Goal: Transaction & Acquisition: Purchase product/service

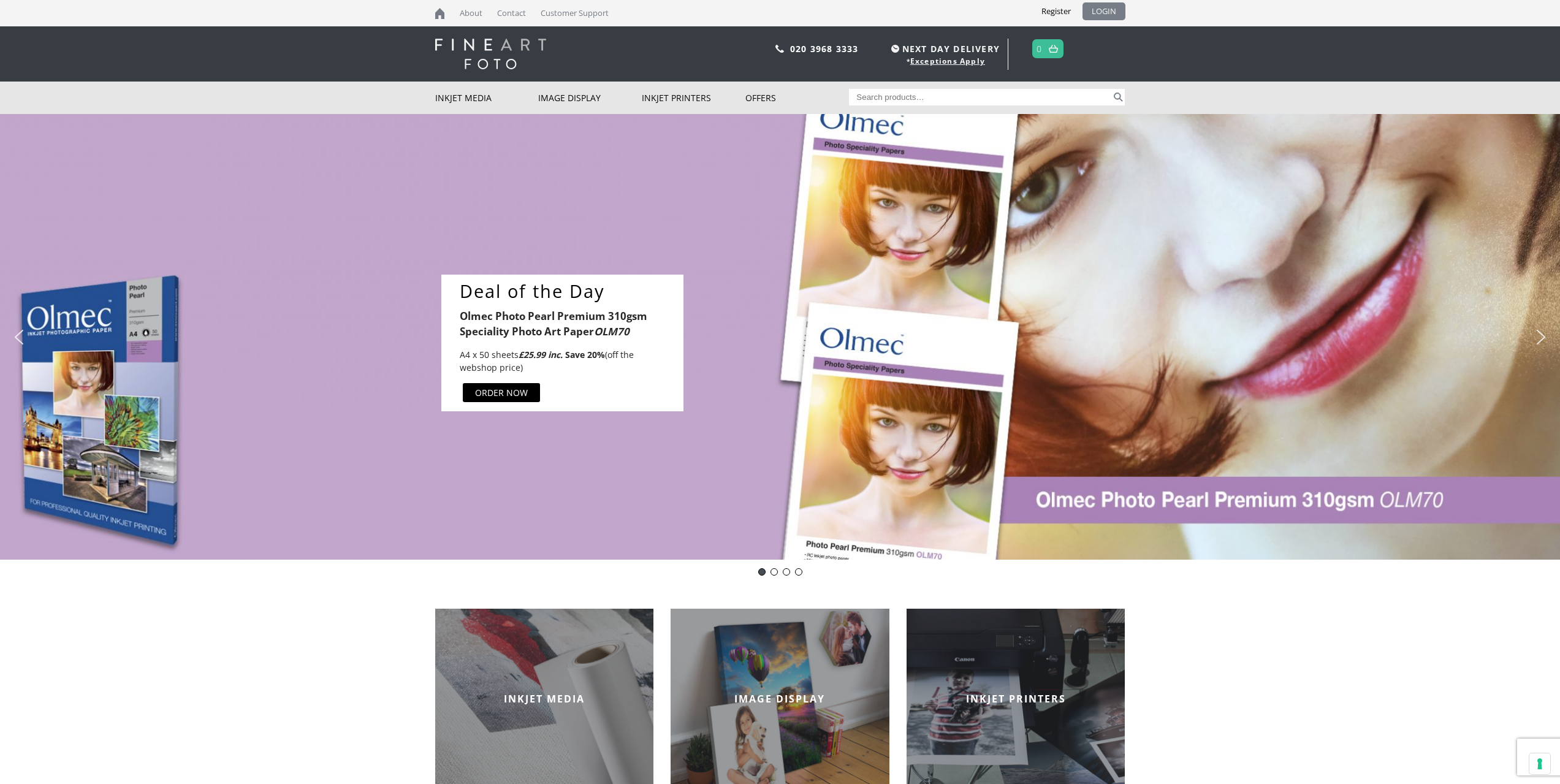
click at [1111, 9] on link "LOGIN" at bounding box center [1104, 11] width 43 height 18
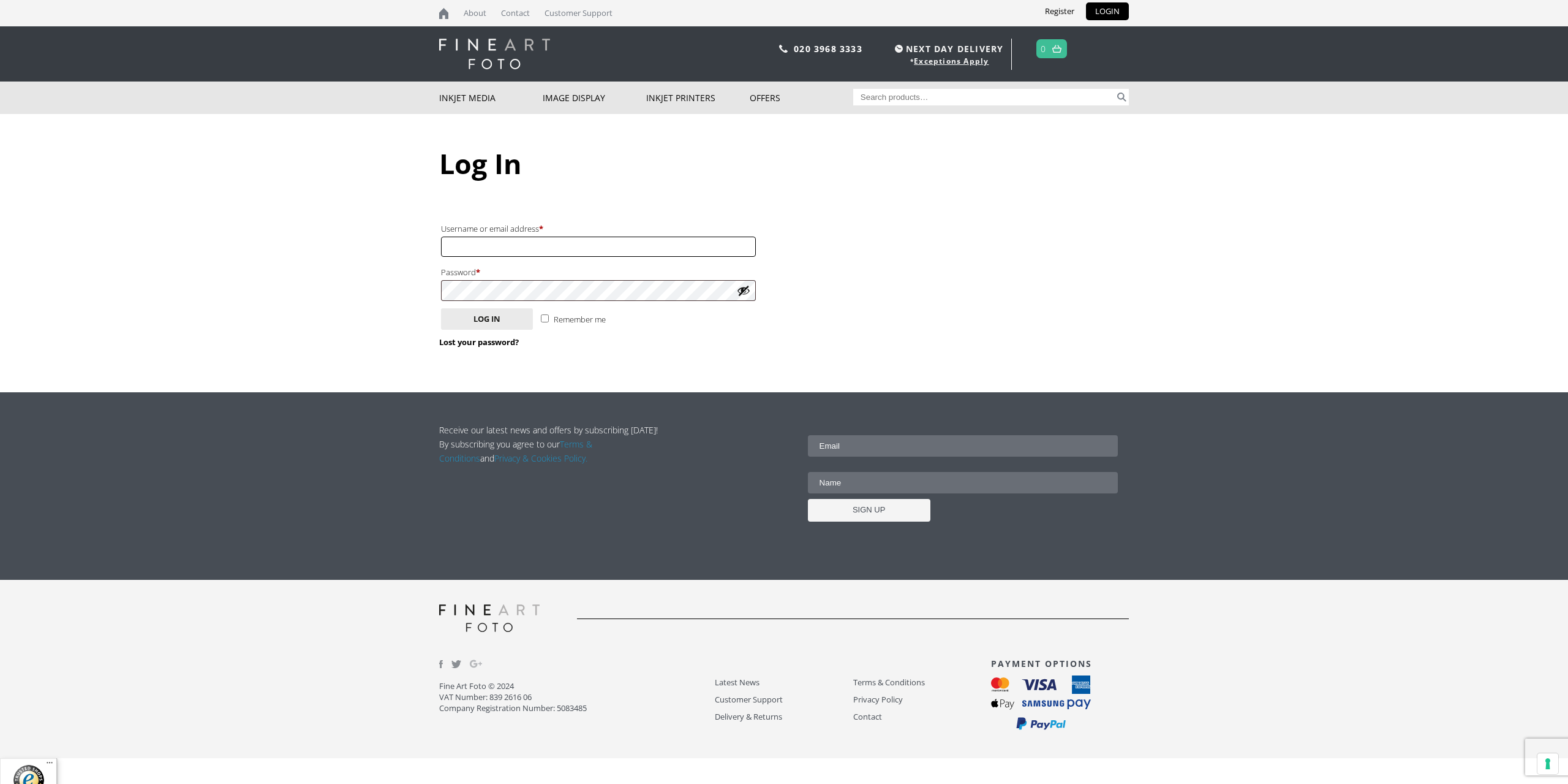
type input "[EMAIL_ADDRESS][DOMAIN_NAME]"
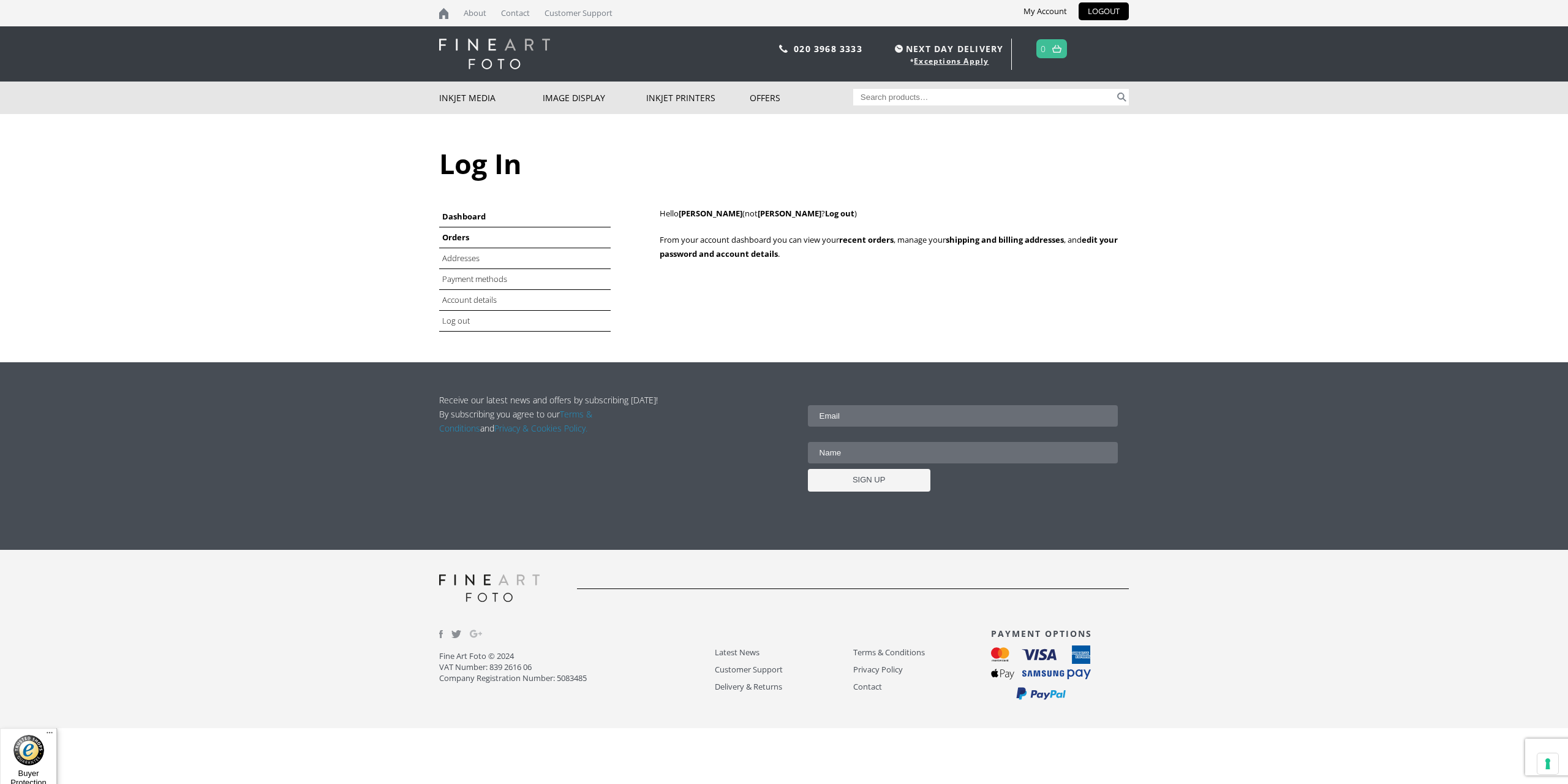
click at [450, 237] on link "Orders" at bounding box center [456, 237] width 27 height 11
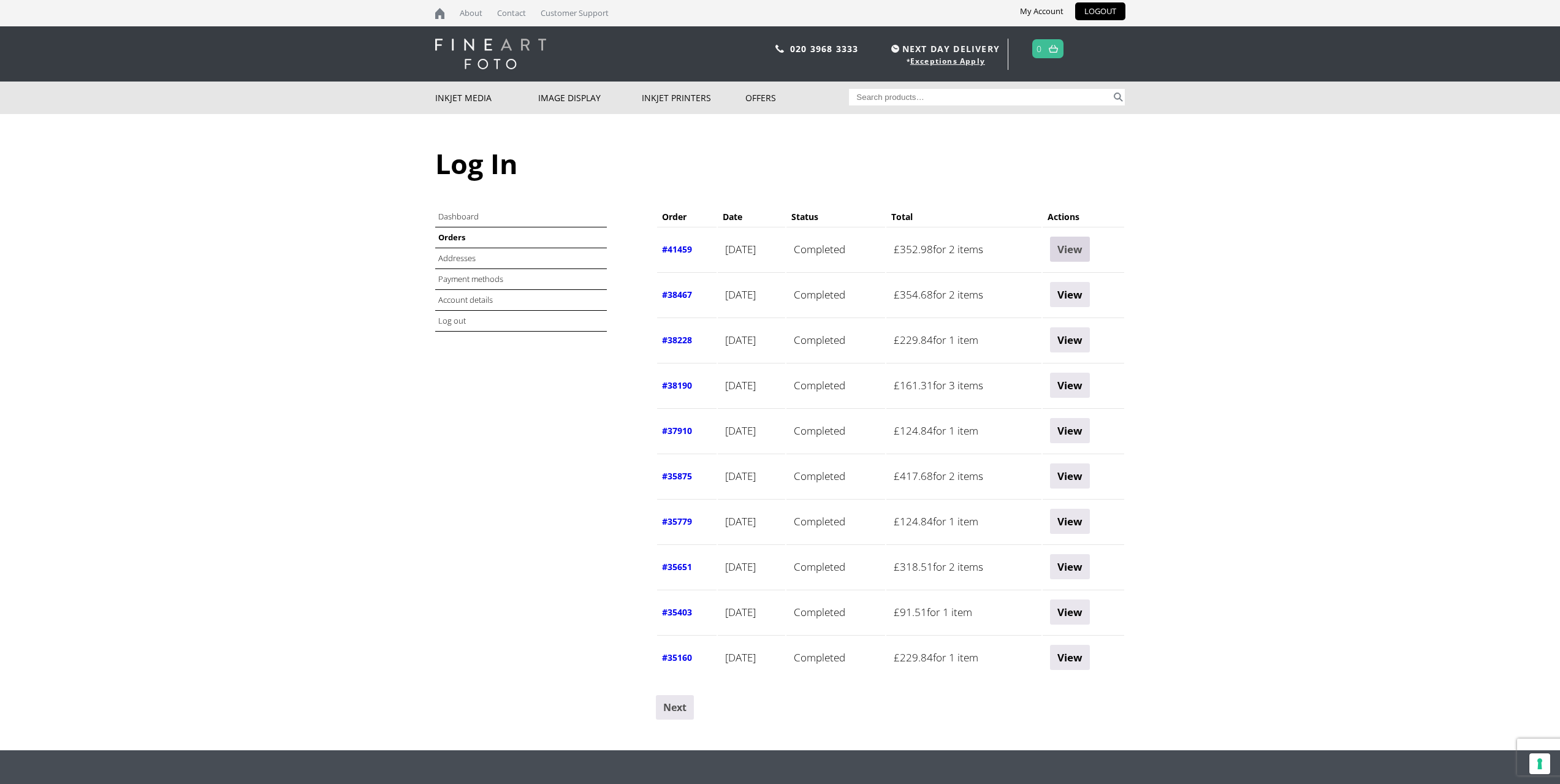
click at [1079, 252] on link "View" at bounding box center [1070, 249] width 40 height 25
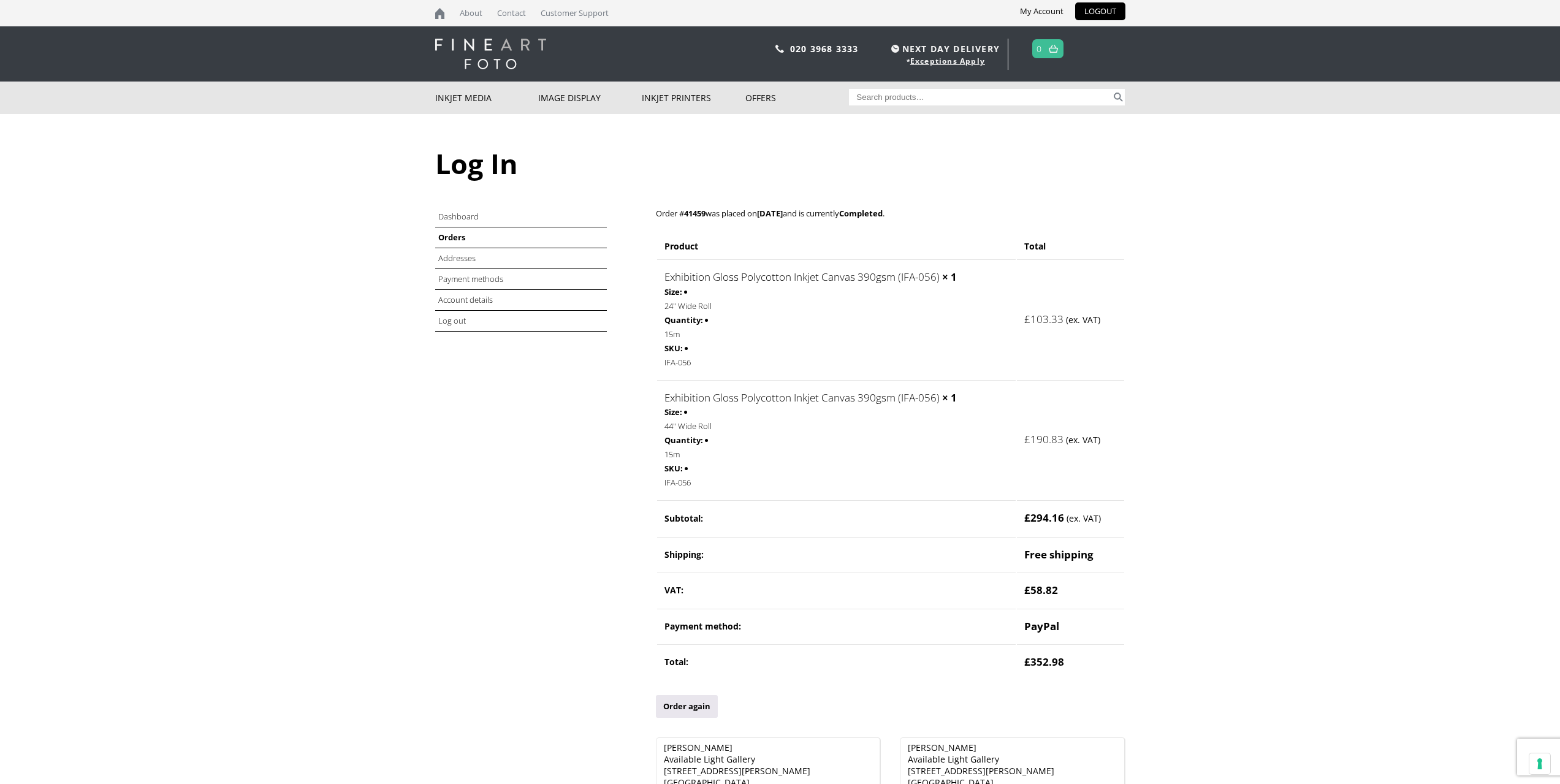
click at [929, 279] on link "Exhibition Gloss Polycotton Inkjet Canvas 390gsm (IFA-056)" at bounding box center [802, 277] width 275 height 14
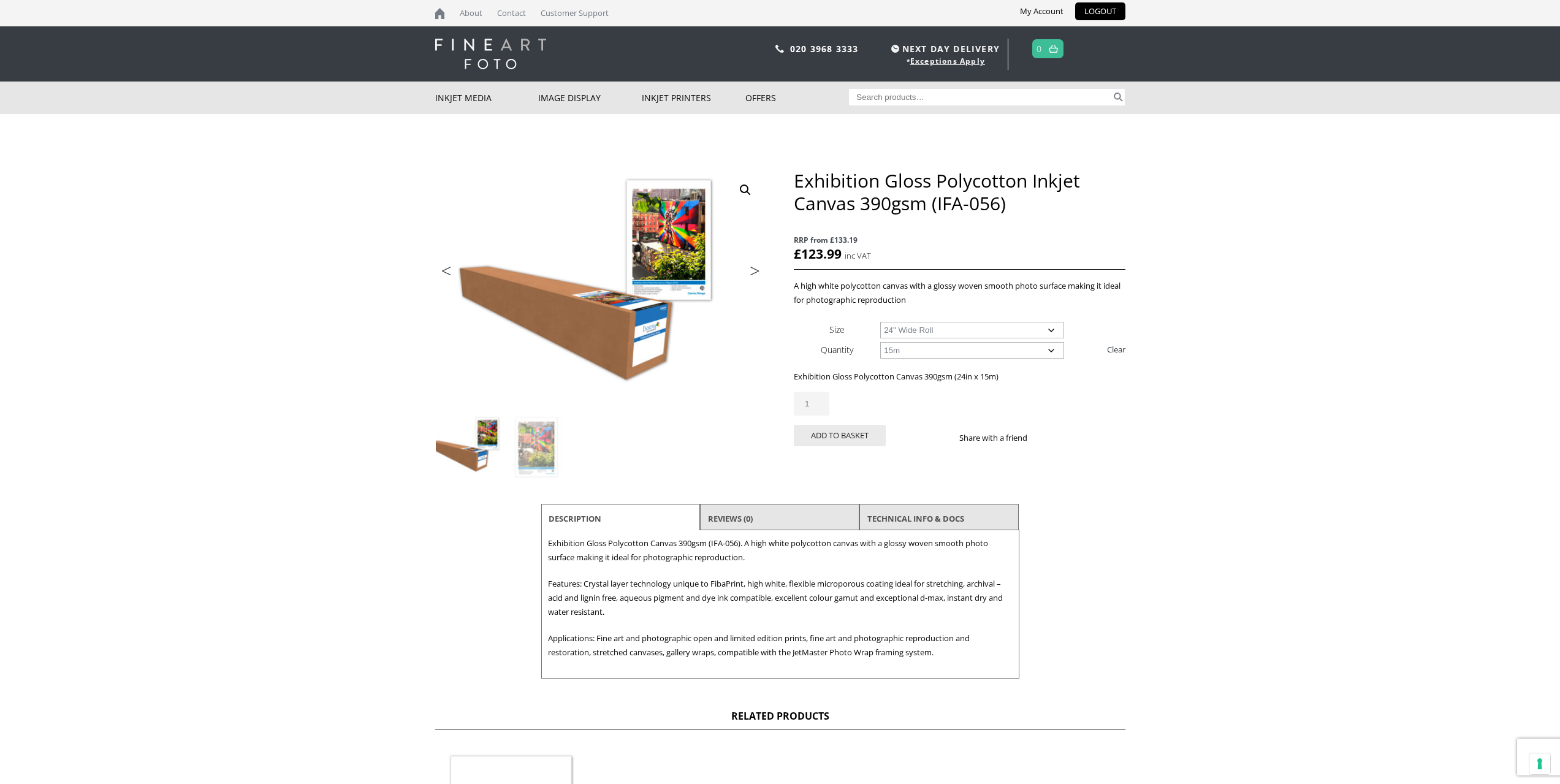
click at [921, 352] on select "Choose an option 15m" at bounding box center [972, 350] width 184 height 17
click at [880, 342] on select "Choose an option 15m" at bounding box center [972, 350] width 184 height 17
click at [852, 429] on button "Add to basket" at bounding box center [840, 435] width 92 height 21
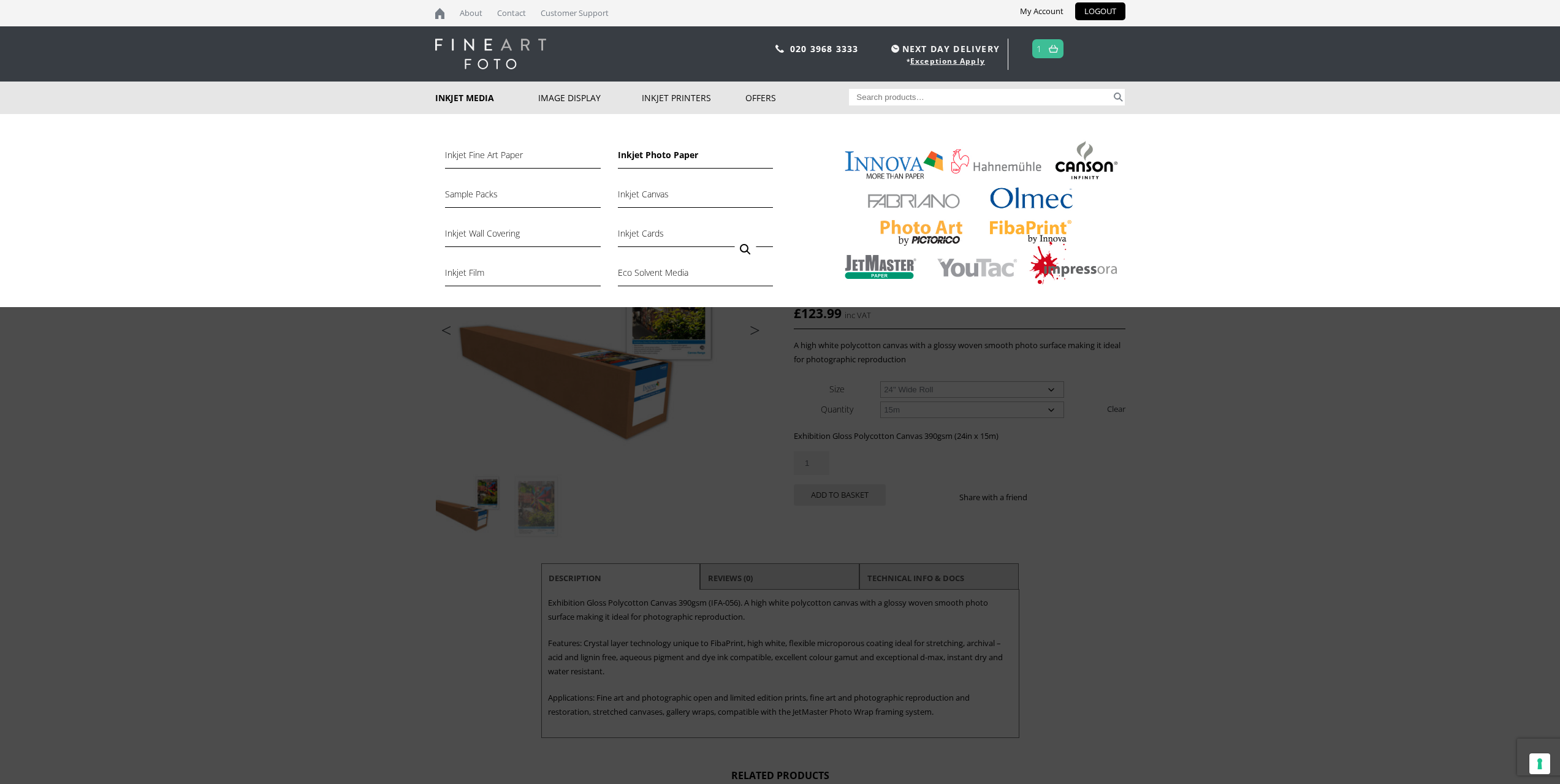
click at [672, 150] on link "Inkjet Photo Paper" at bounding box center [695, 158] width 155 height 21
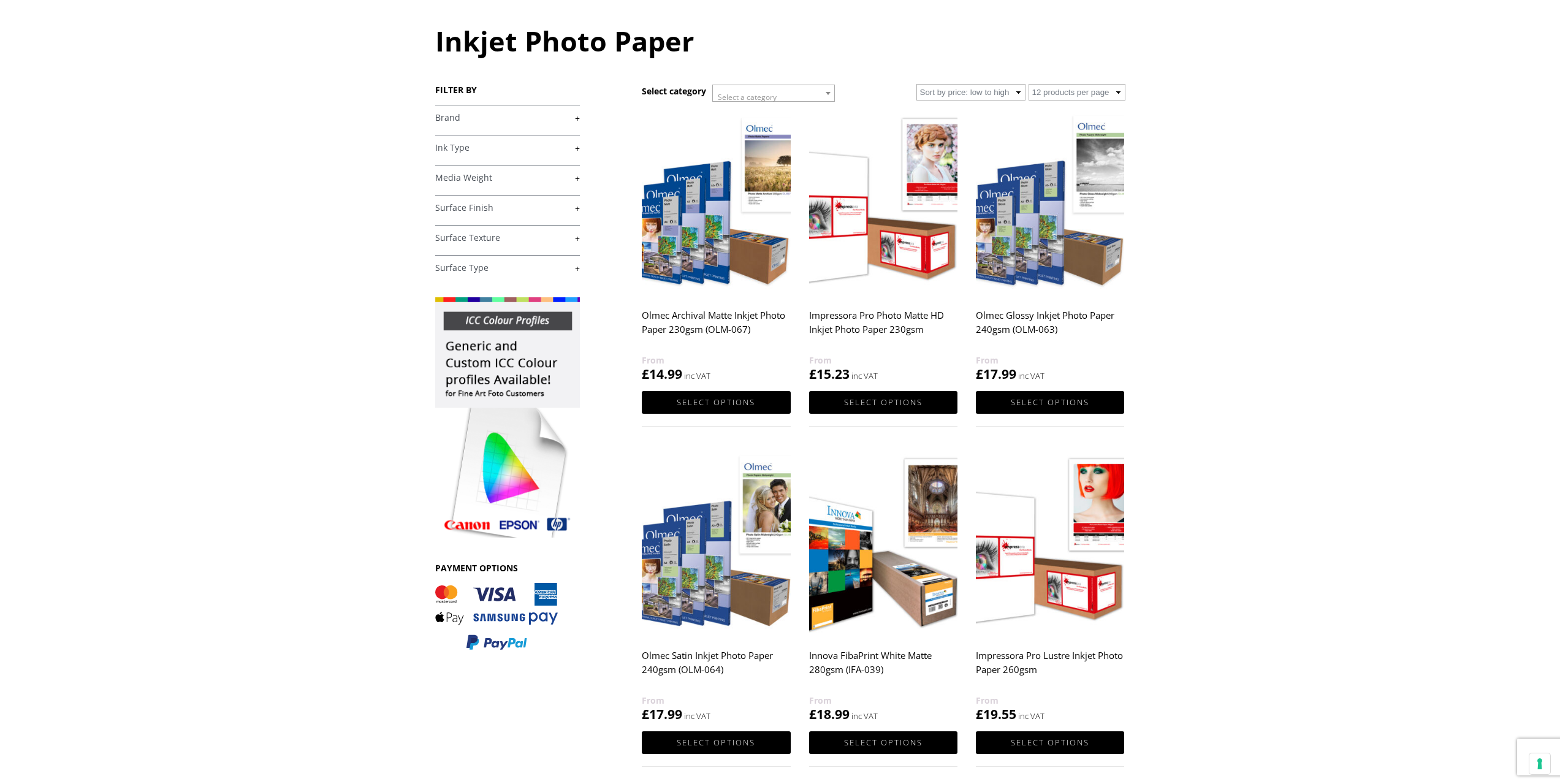
scroll to position [184, 0]
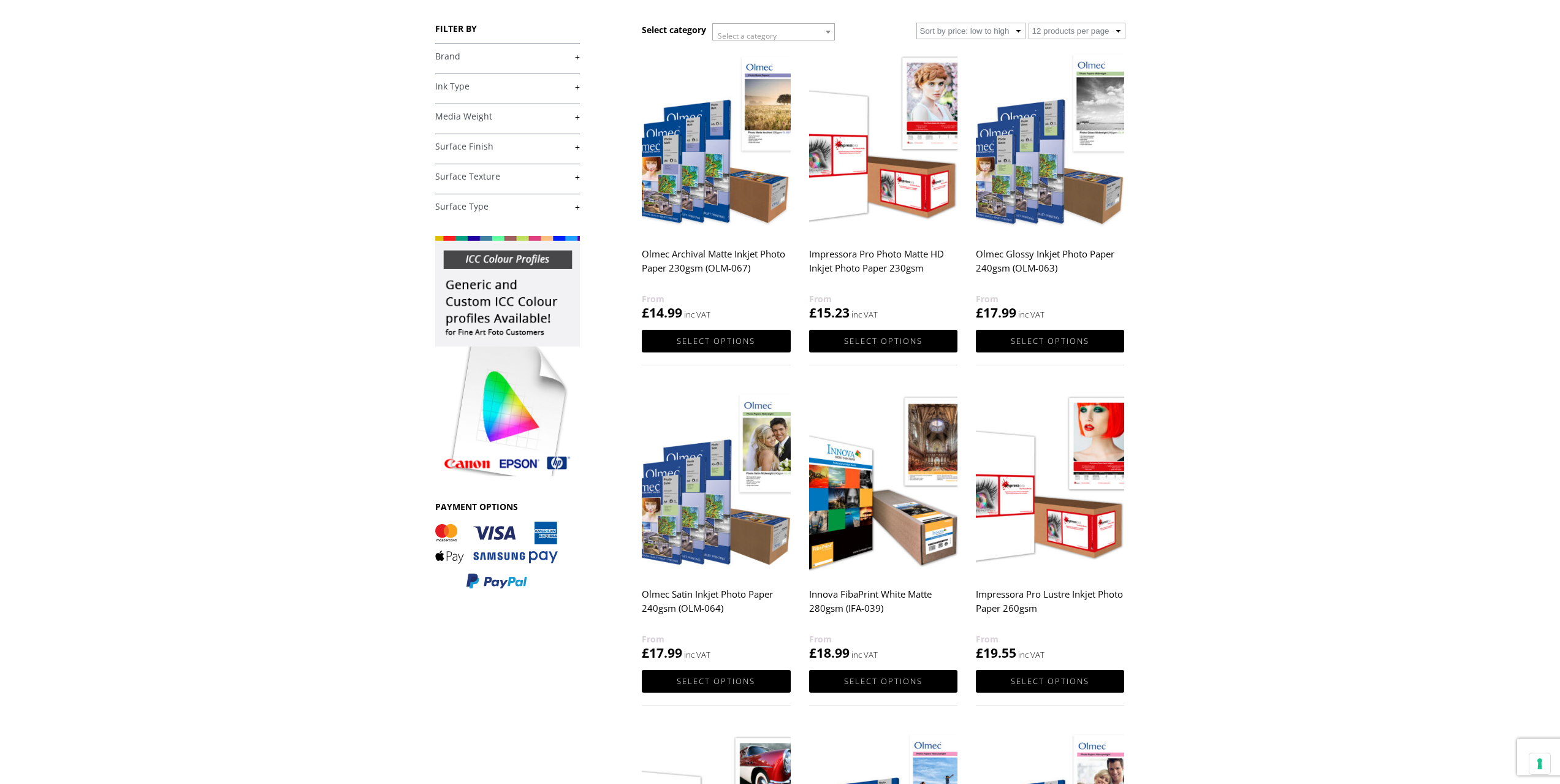
click at [1064, 514] on img at bounding box center [1050, 482] width 149 height 186
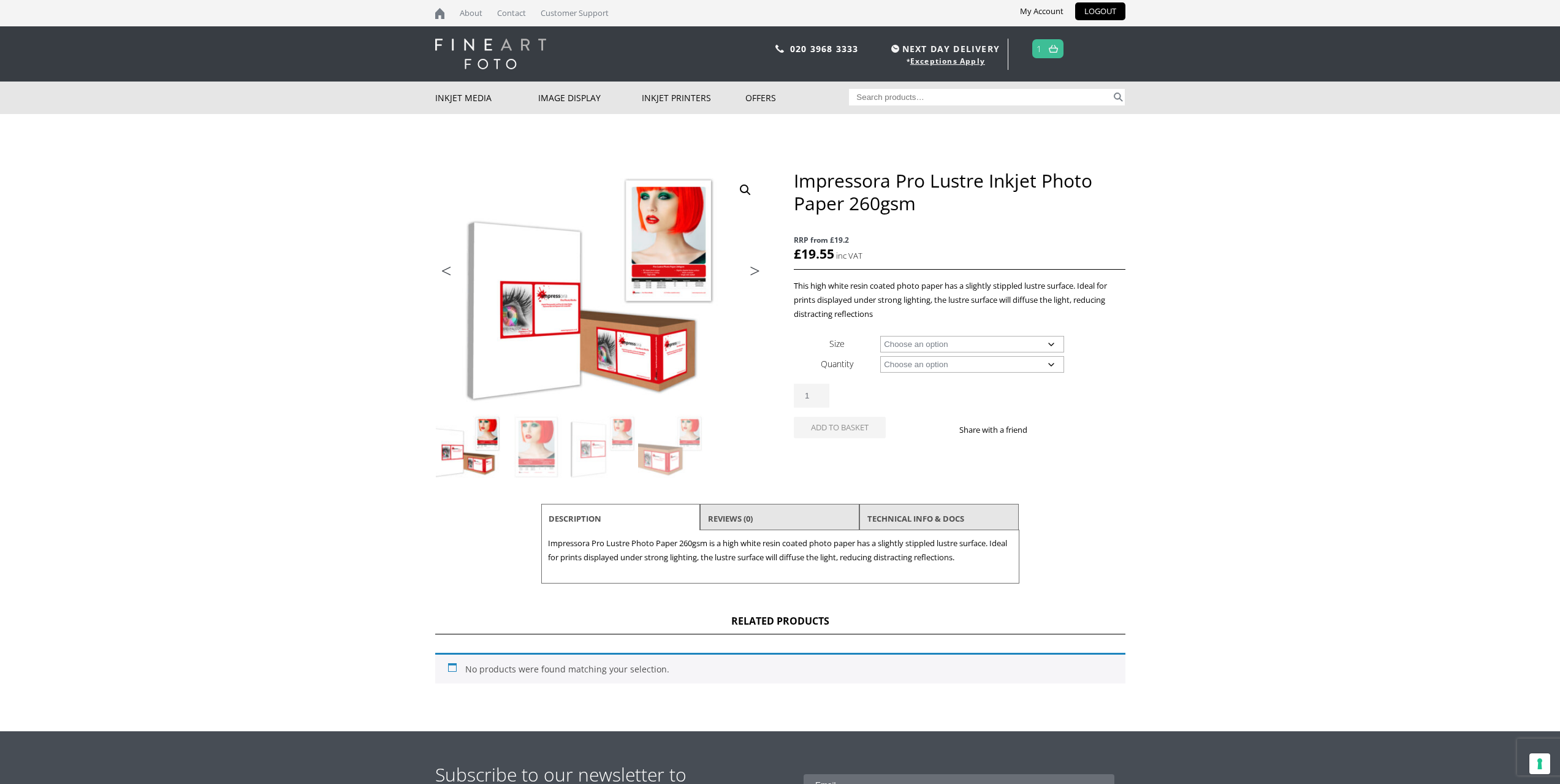
click at [1004, 342] on select "Choose an option A4 Sheet A3+ Sheet A2 Sheet 17" Wide Roll 24" Wide Roll 44" Wi…" at bounding box center [972, 344] width 184 height 17
click at [880, 336] on select "Choose an option A4 Sheet A3+ Sheet A2 Sheet 17" Wide Roll 24" Wide Roll 44" Wi…" at bounding box center [972, 344] width 184 height 17
select select "24-wide-roll"
click at [977, 362] on select "Choose an option 30m" at bounding box center [972, 364] width 184 height 17
select select "30m"
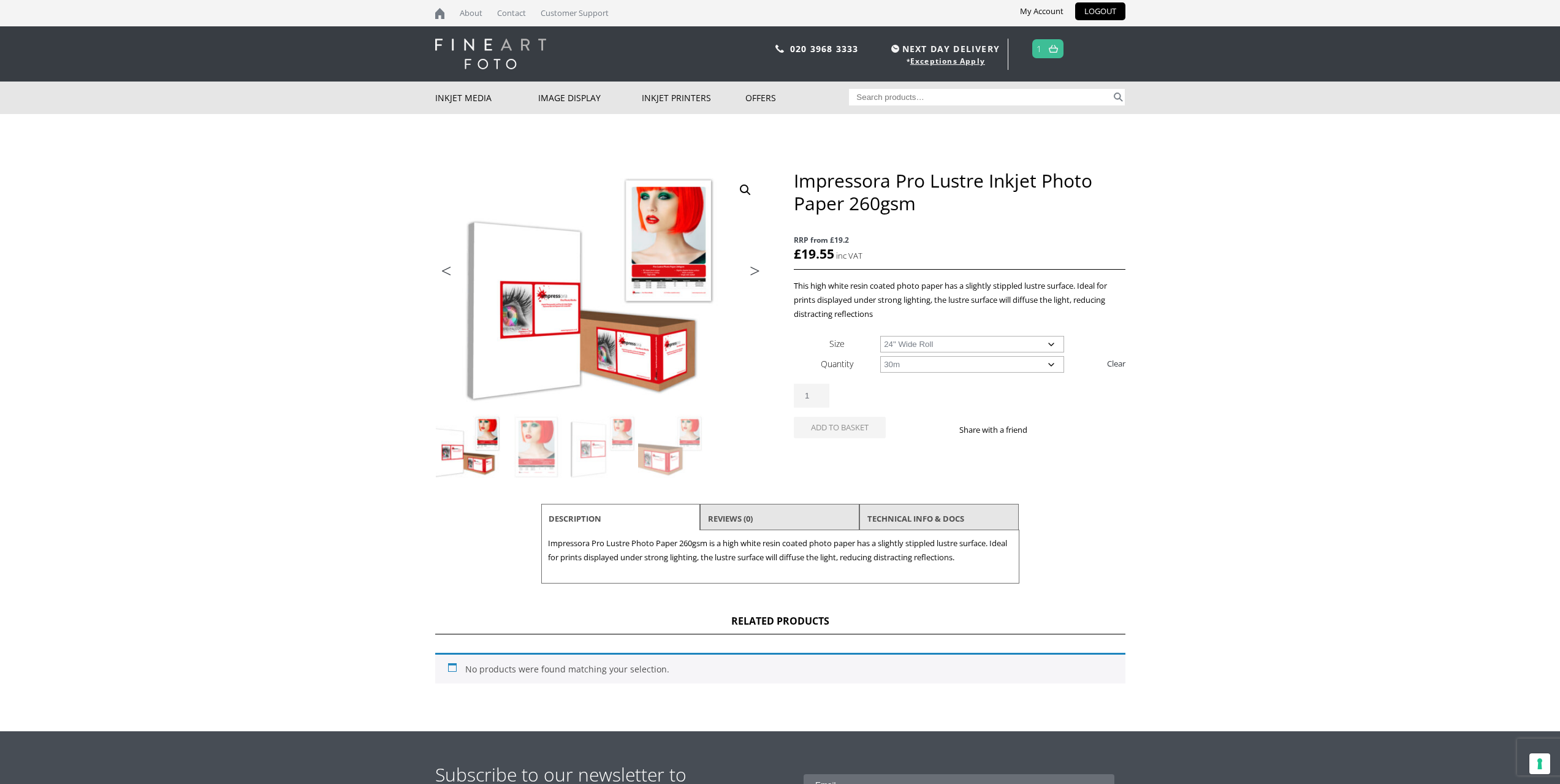
click at [880, 356] on select "Choose an option 30m" at bounding box center [972, 364] width 184 height 17
select select "24-wide-roll"
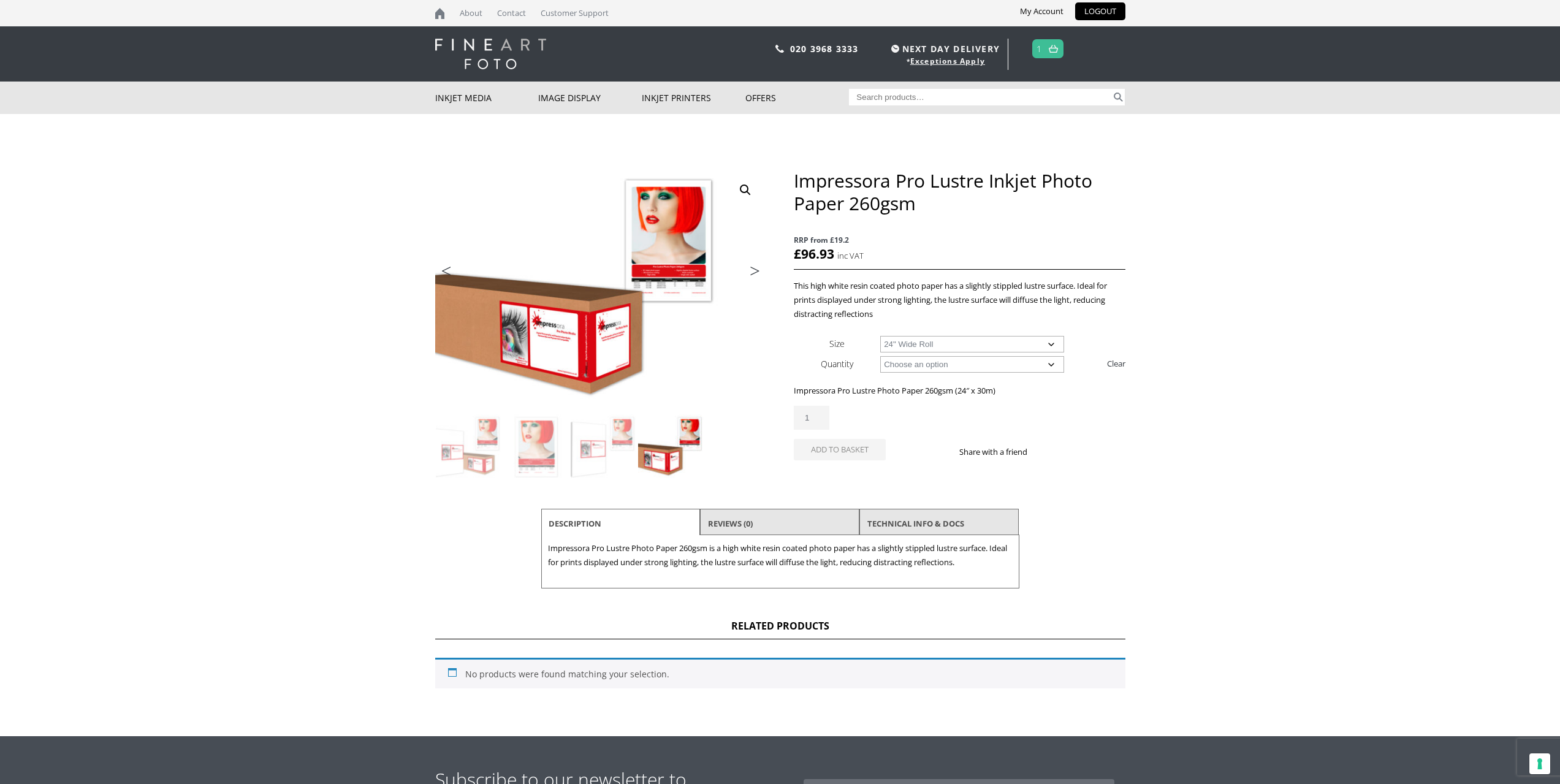
click at [1051, 50] on img at bounding box center [1053, 48] width 9 height 8
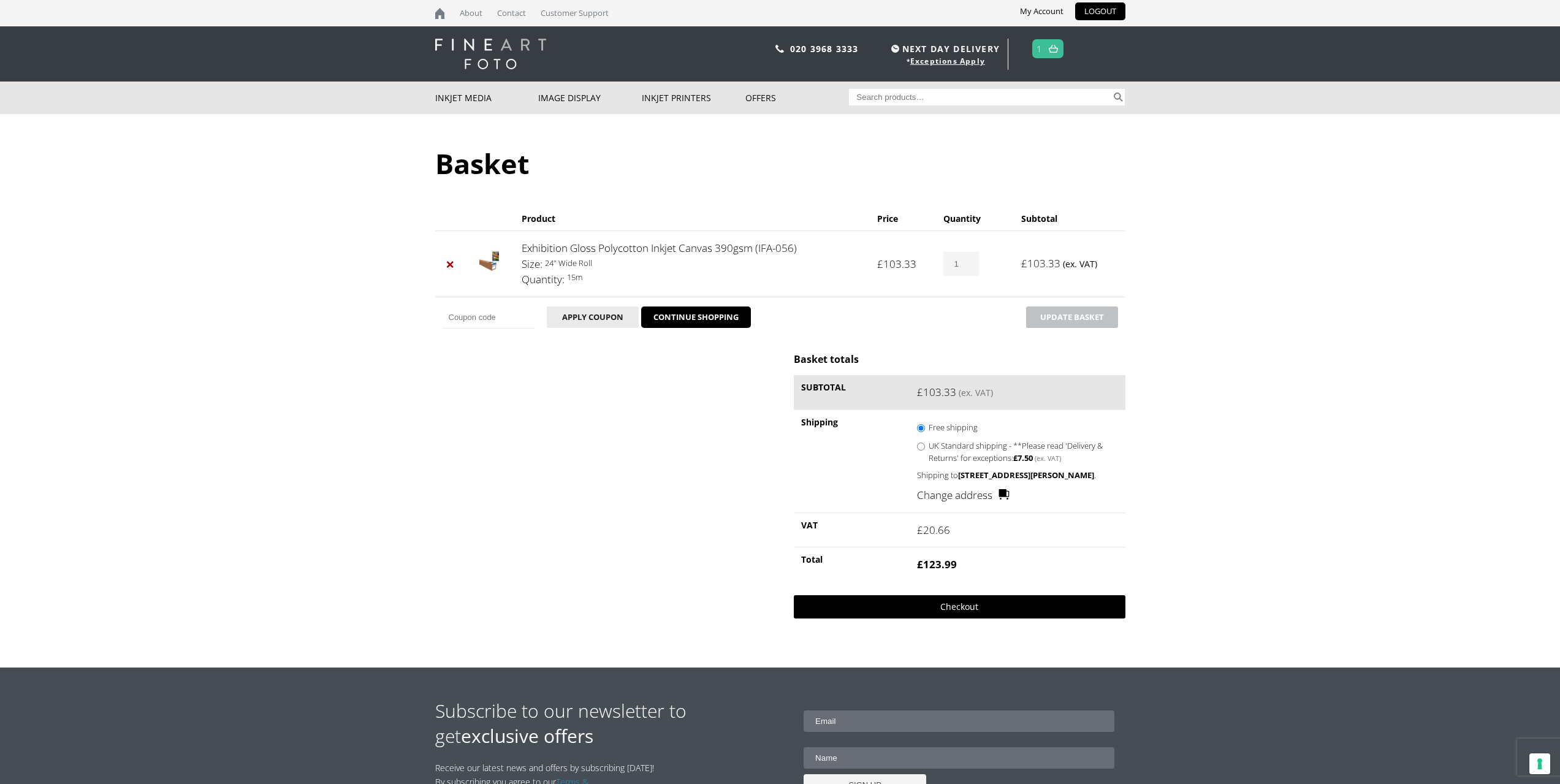
click at [966, 618] on link "Checkout" at bounding box center [959, 607] width 331 height 23
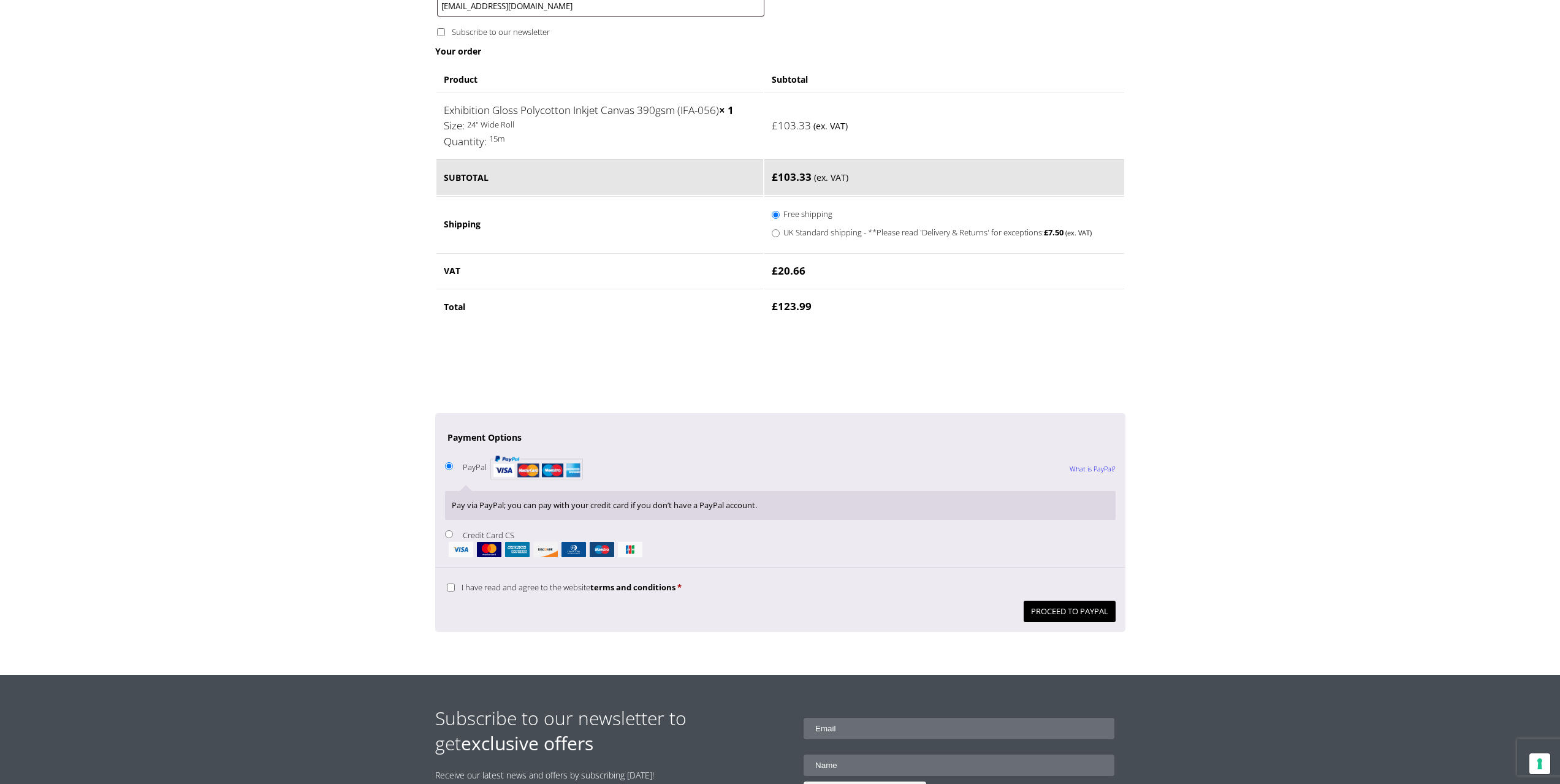
scroll to position [674, 0]
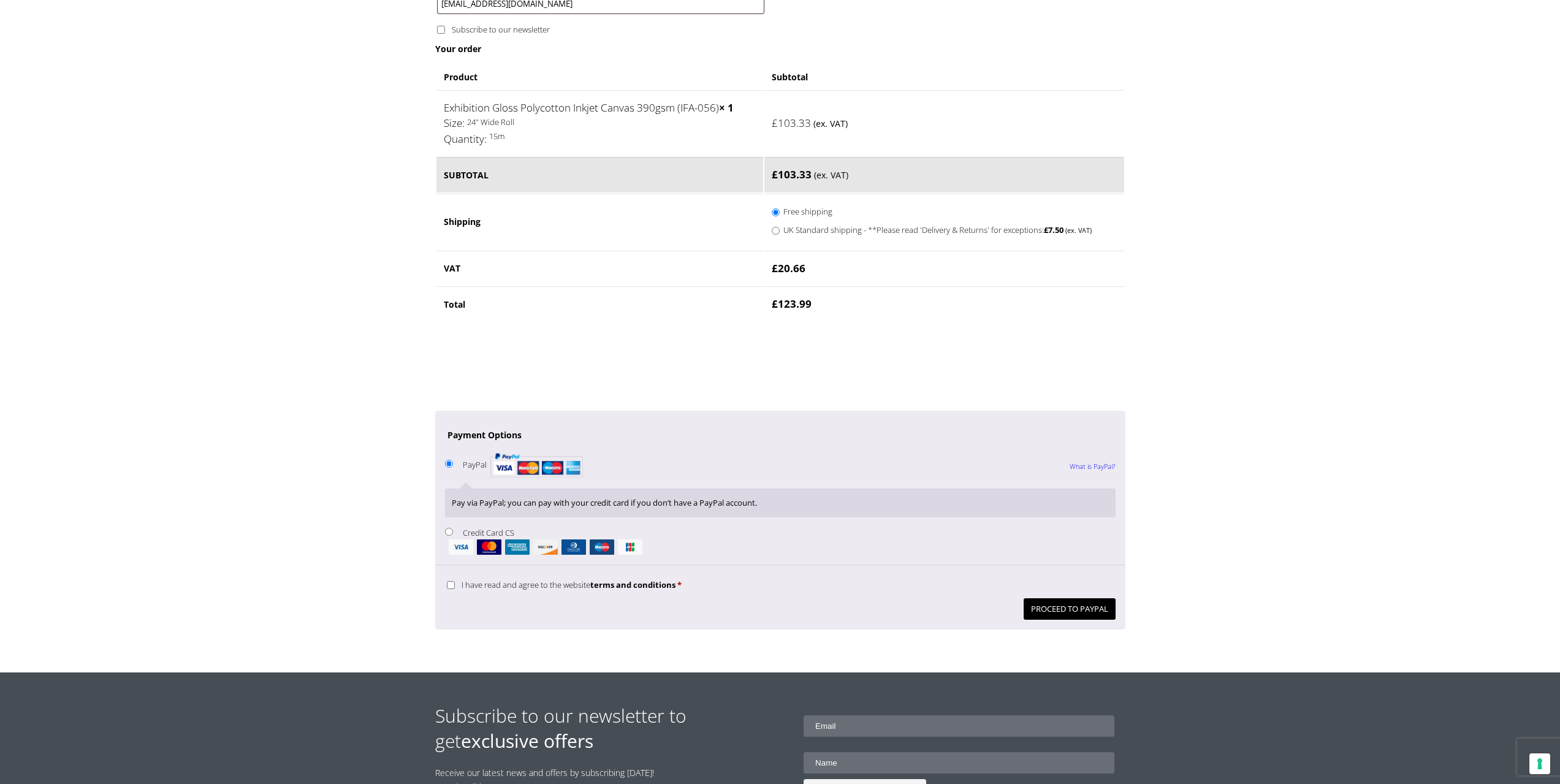
click at [452, 589] on input "I have read and agree to the website terms and conditions *" at bounding box center [450, 585] width 8 height 8
checkbox input "true"
click at [1086, 617] on button "Proceed to PayPal" at bounding box center [1070, 609] width 92 height 21
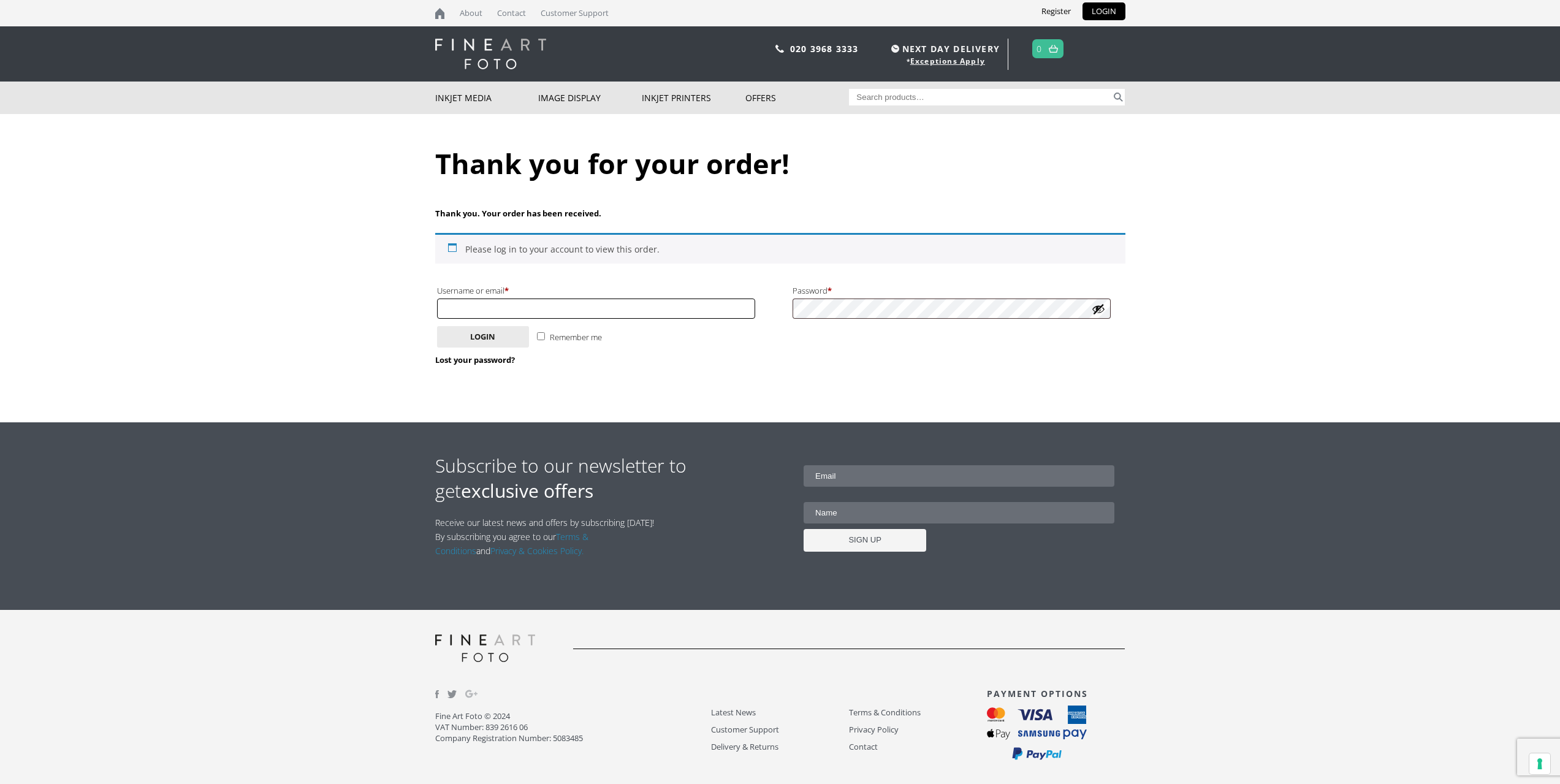
type input "[EMAIL_ADDRESS][DOMAIN_NAME]"
